Goal: Transaction & Acquisition: Obtain resource

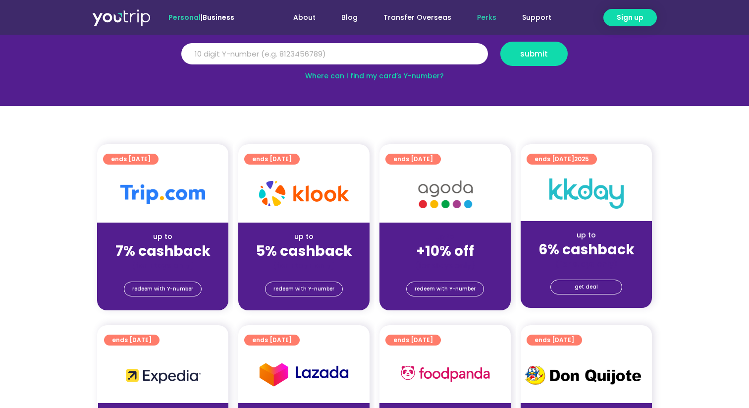
scroll to position [141, 0]
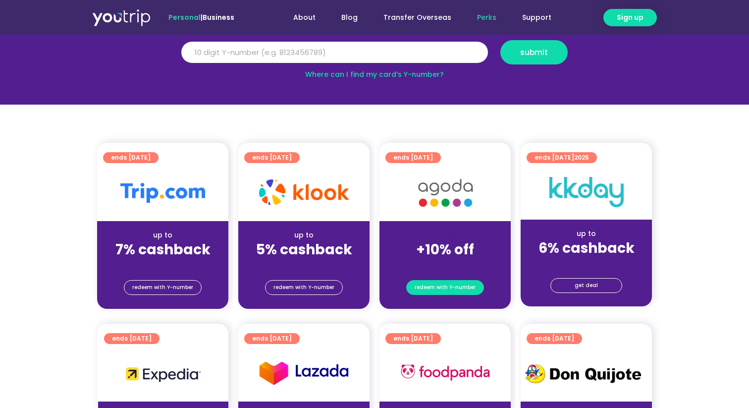
click at [441, 288] on span "redeem with Y-number" at bounding box center [445, 288] width 61 height 14
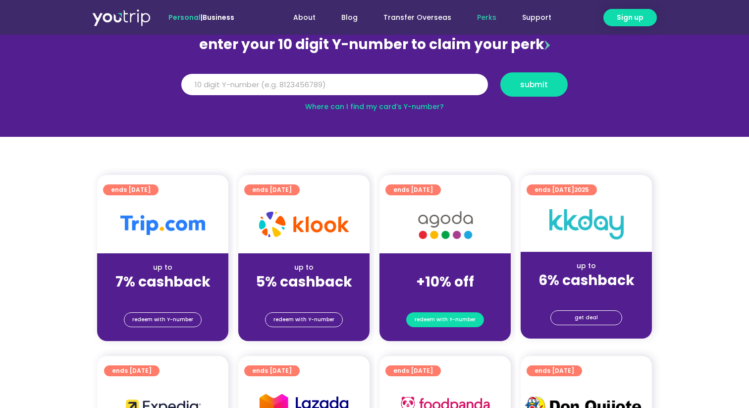
scroll to position [109, 0]
click at [437, 317] on span "redeem with Y-number" at bounding box center [445, 320] width 61 height 14
click at [438, 259] on div "up to +10% off (for stays only)" at bounding box center [445, 277] width 131 height 48
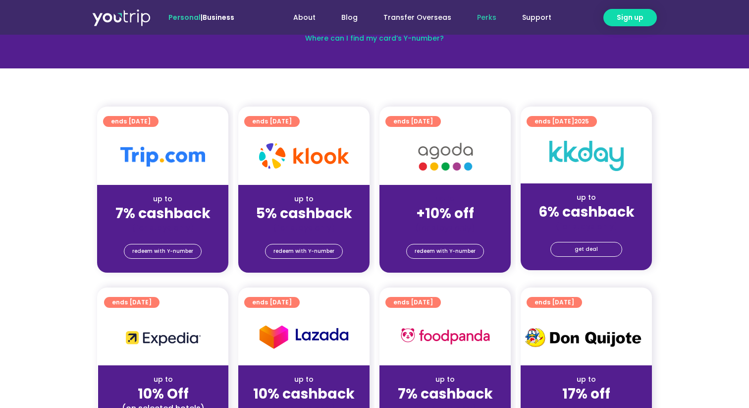
scroll to position [0, 0]
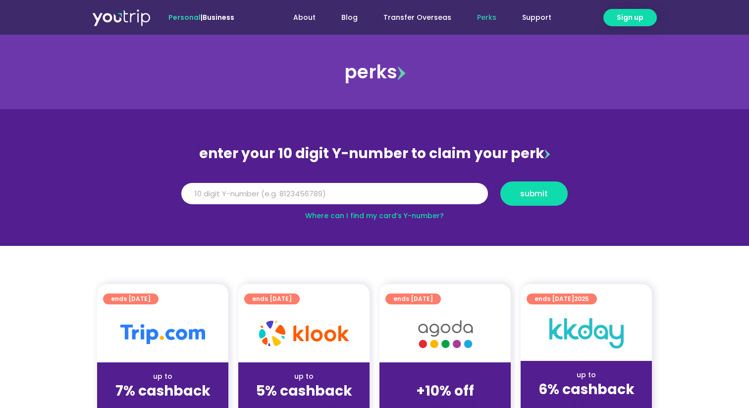
click at [359, 214] on link "Where can I find my card’s Y-number?" at bounding box center [374, 216] width 139 height 10
click at [300, 200] on input "Y Number" at bounding box center [334, 194] width 307 height 22
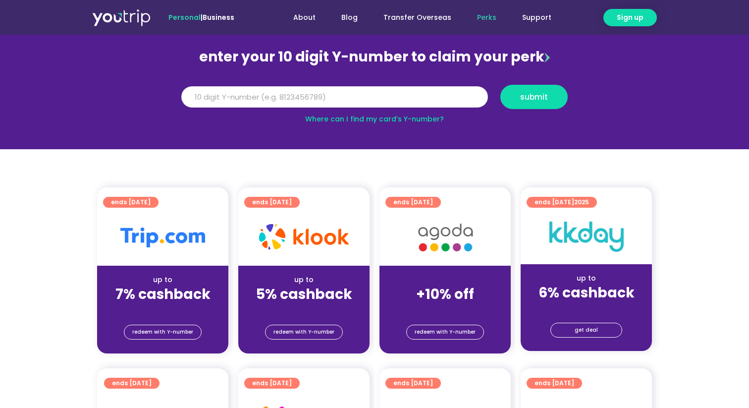
scroll to position [94, 0]
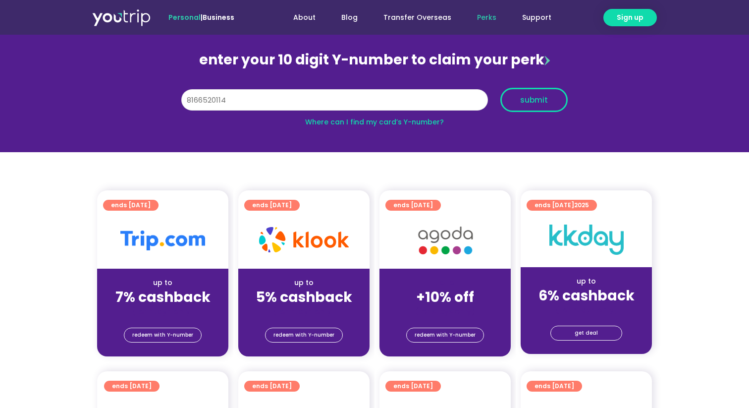
type input "8166520114"
click at [547, 100] on span "submit" at bounding box center [534, 99] width 51 height 7
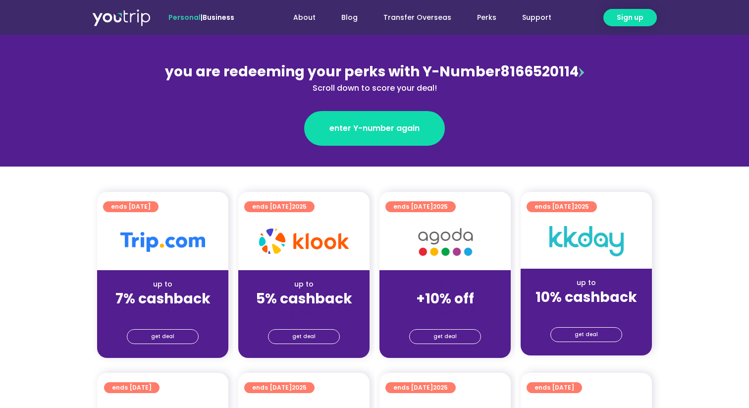
scroll to position [104, 0]
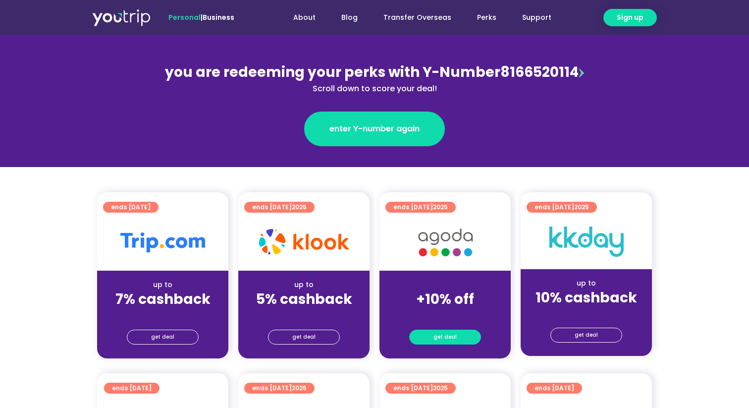
click at [438, 339] on span "get deal" at bounding box center [445, 337] width 23 height 14
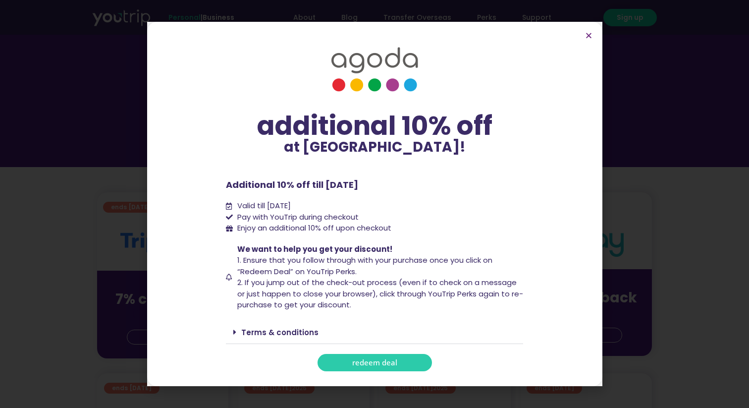
click at [380, 365] on span "redeem deal" at bounding box center [374, 362] width 45 height 7
